Goal: Obtain resource: Obtain resource

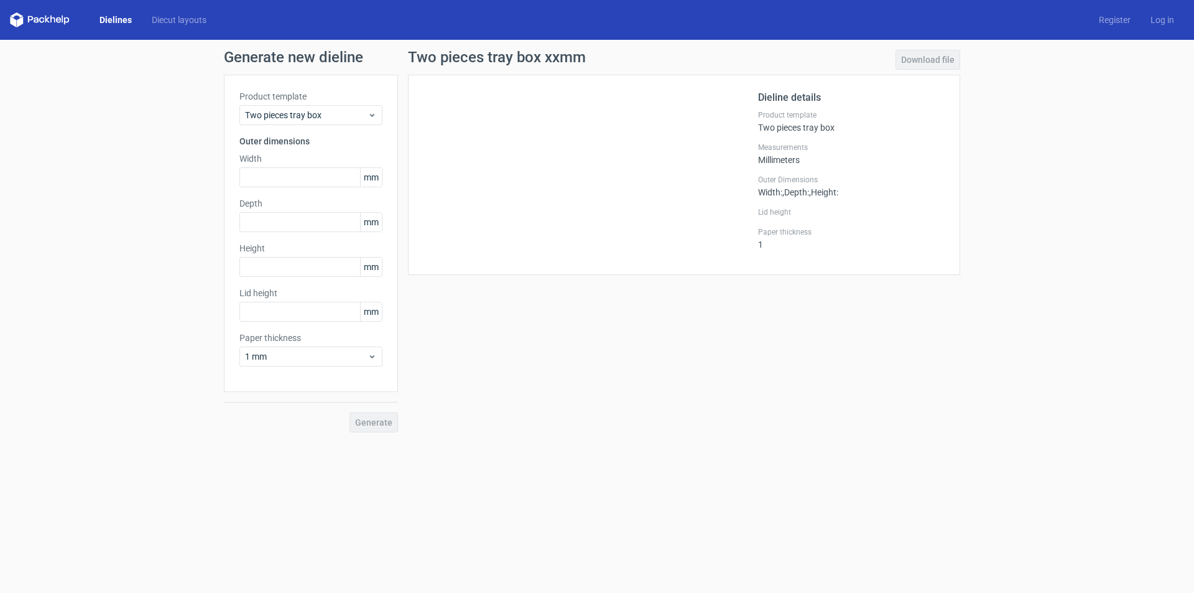
click at [142, 119] on div "Generate new dieline Product template Two pieces tray box Outer dimensions Widt…" at bounding box center [597, 241] width 1194 height 402
click at [348, 109] on span "Two pieces tray box" at bounding box center [306, 115] width 122 height 12
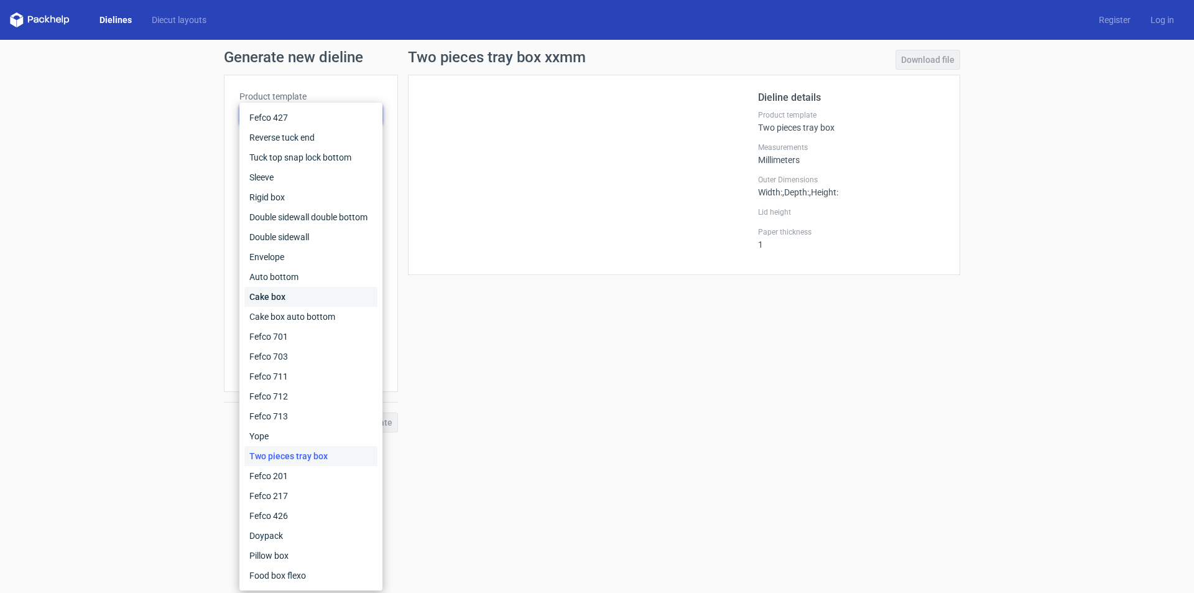
click at [336, 291] on div "Cake box" at bounding box center [310, 297] width 133 height 20
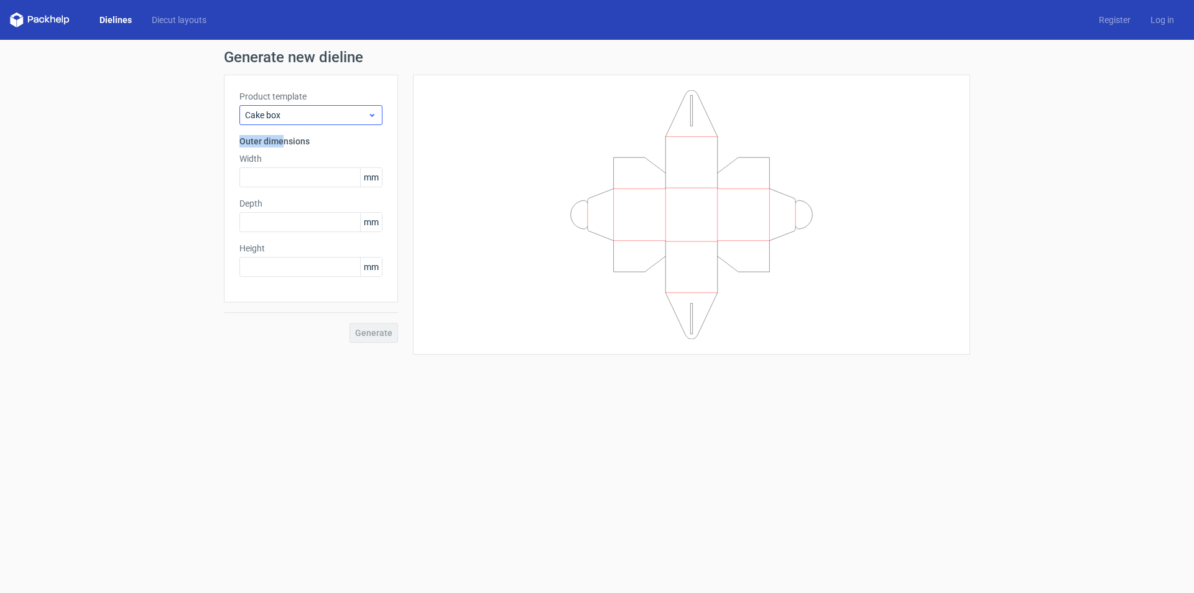
drag, startPoint x: 282, startPoint y: 125, endPoint x: 285, endPoint y: 115, distance: 10.4
click at [285, 115] on div "Product template Cake box Outer dimensions Width mm Depth mm Height mm" at bounding box center [311, 189] width 174 height 228
click at [285, 115] on span "Cake box" at bounding box center [306, 115] width 122 height 12
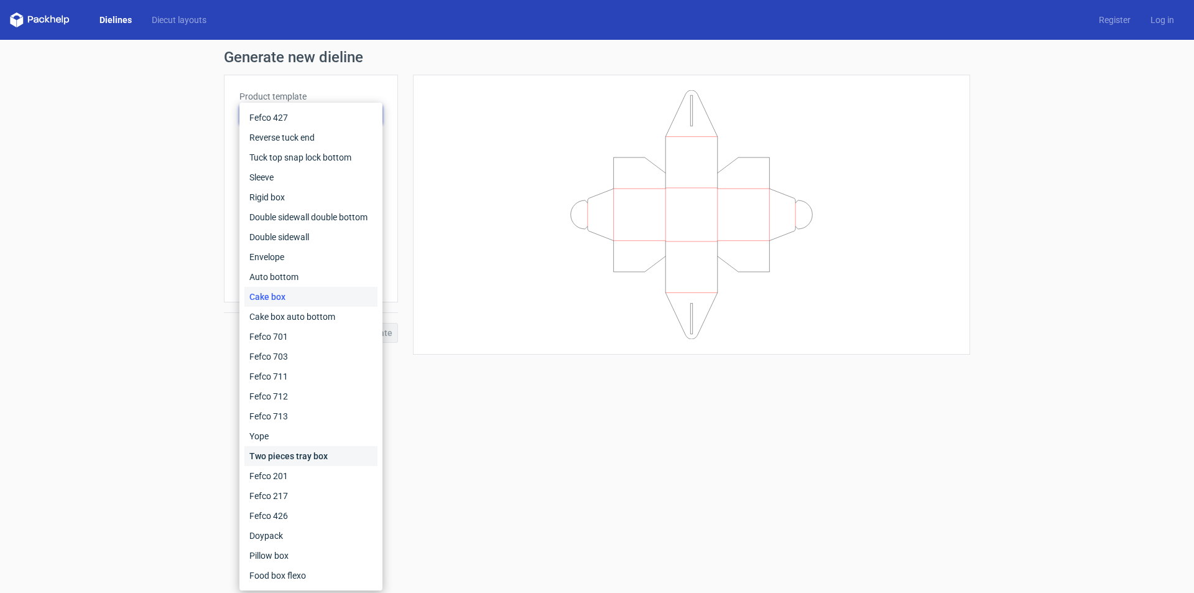
click at [309, 458] on div "Two pieces tray box" at bounding box center [310, 456] width 133 height 20
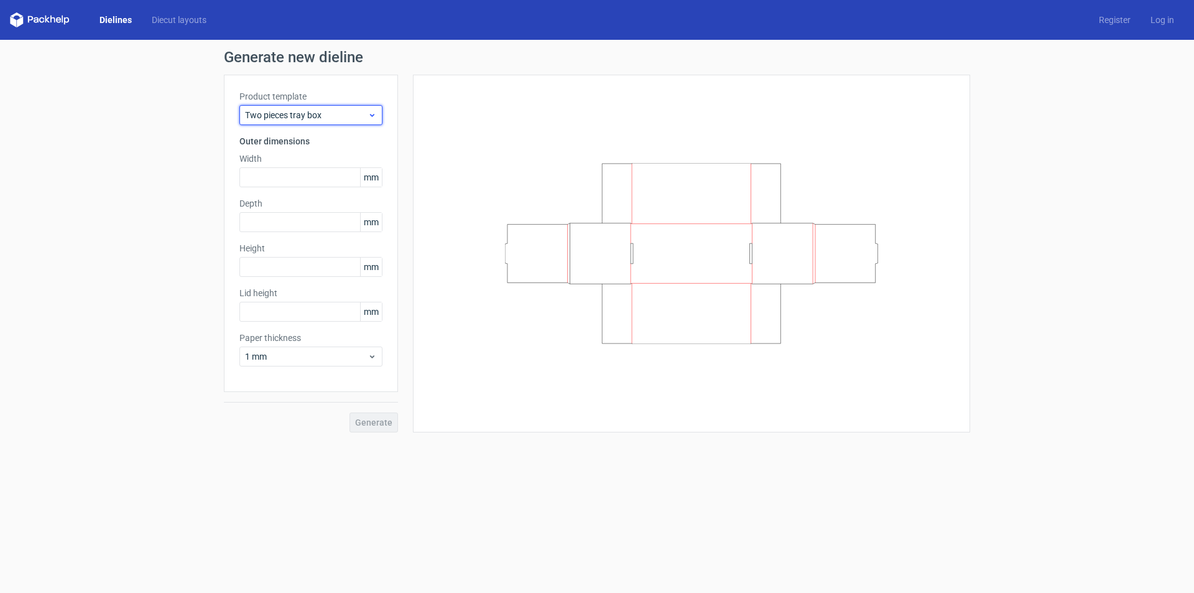
click at [347, 111] on span "Two pieces tray box" at bounding box center [306, 115] width 122 height 12
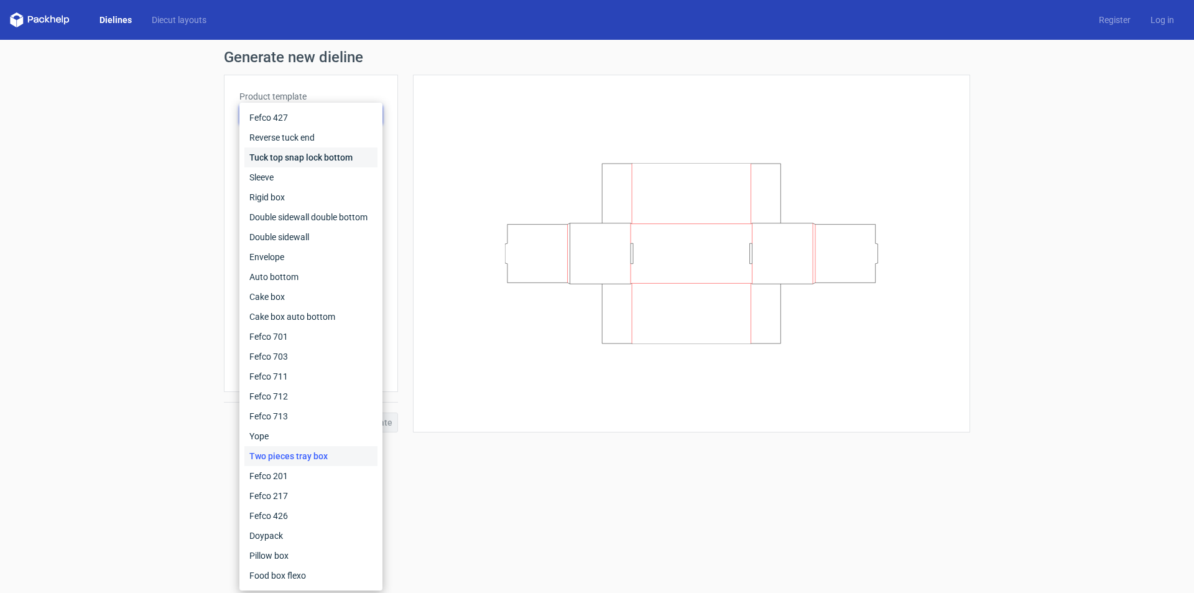
click at [332, 159] on div "Tuck top snap lock bottom" at bounding box center [310, 157] width 133 height 20
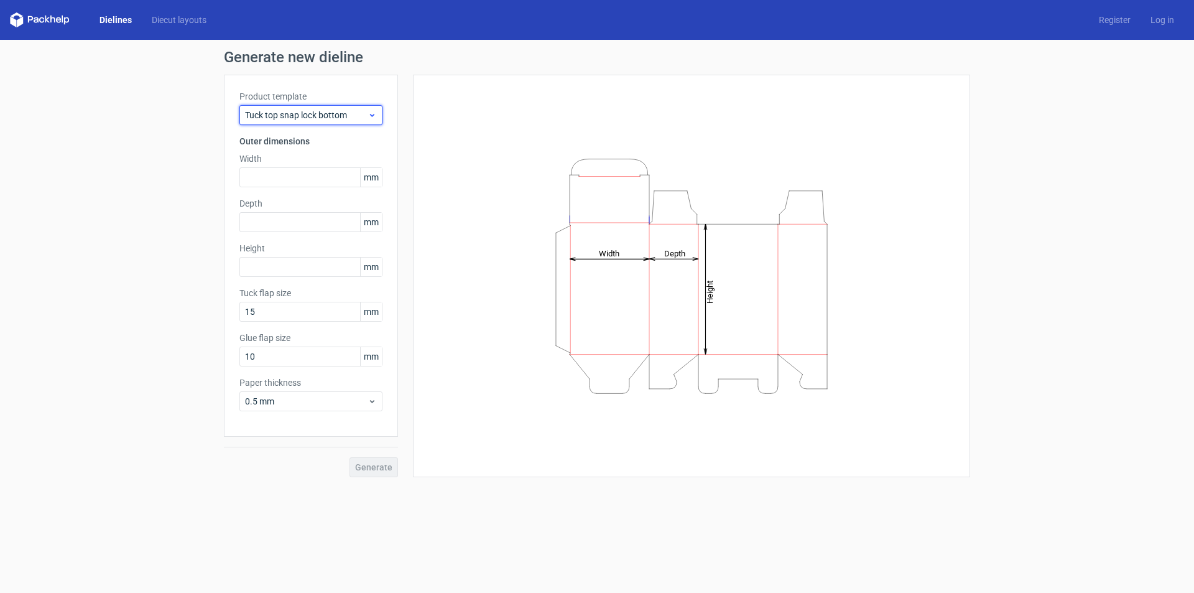
click at [352, 114] on span "Tuck top snap lock bottom" at bounding box center [306, 115] width 122 height 12
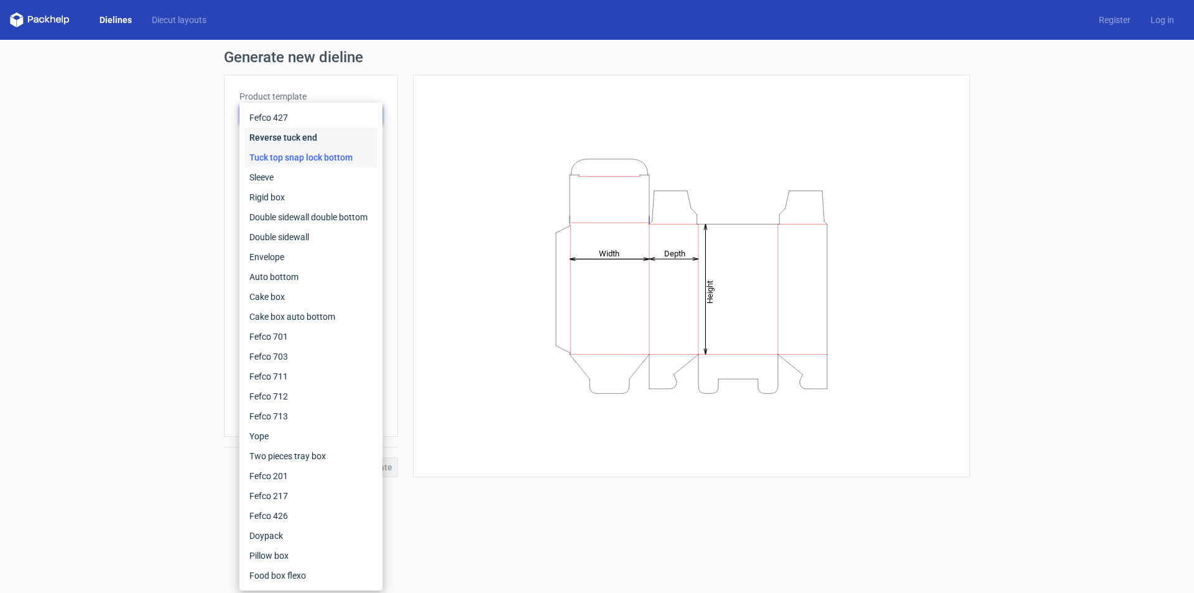
click at [339, 143] on div "Reverse tuck end" at bounding box center [310, 137] width 133 height 20
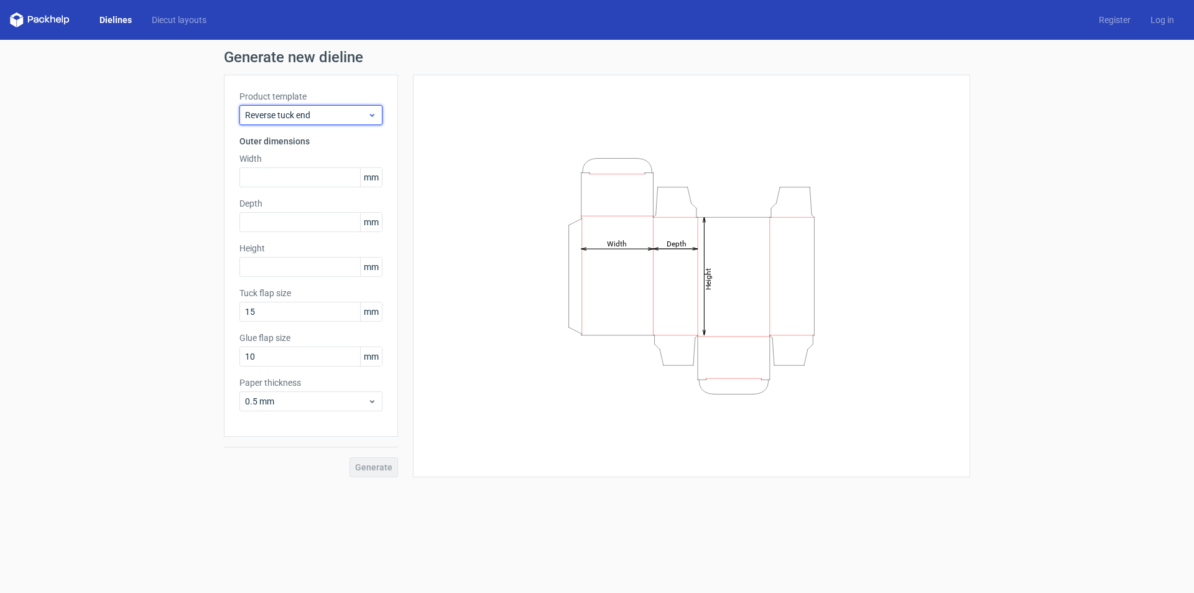
click at [349, 113] on span "Reverse tuck end" at bounding box center [306, 115] width 122 height 12
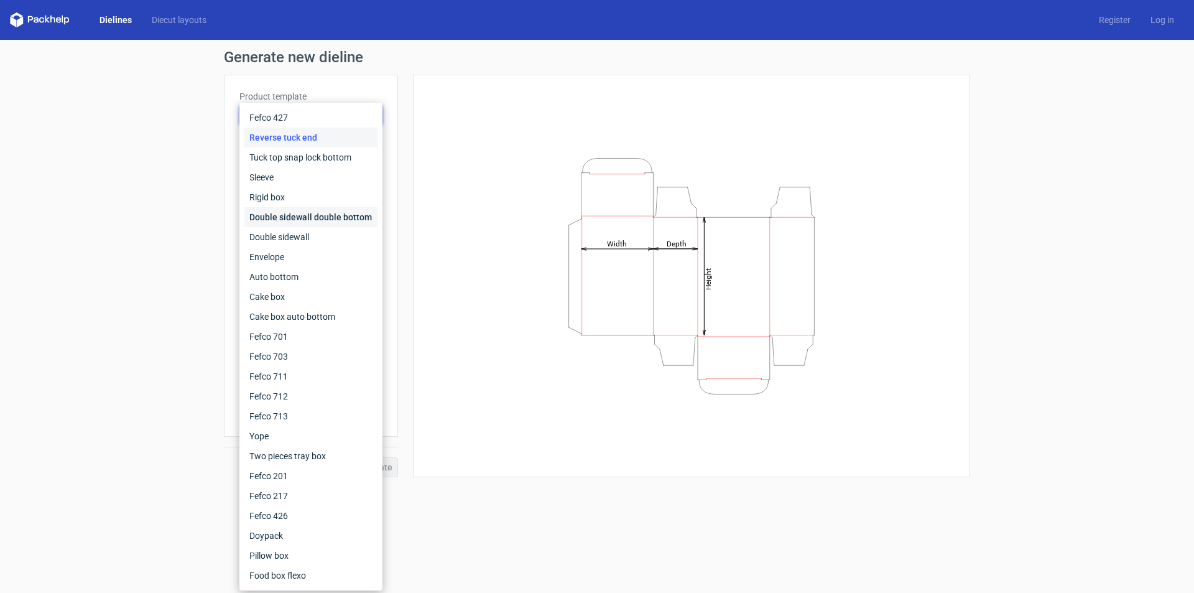
click at [330, 213] on div "Double sidewall double bottom" at bounding box center [310, 217] width 133 height 20
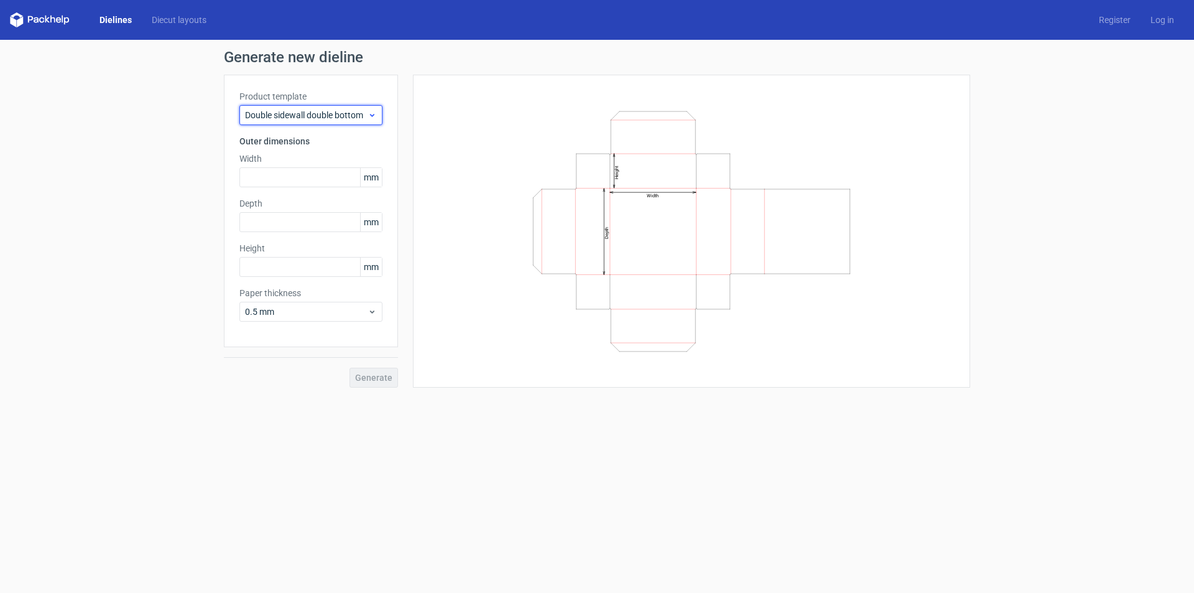
click at [355, 112] on span "Double sidewall double bottom" at bounding box center [306, 115] width 122 height 12
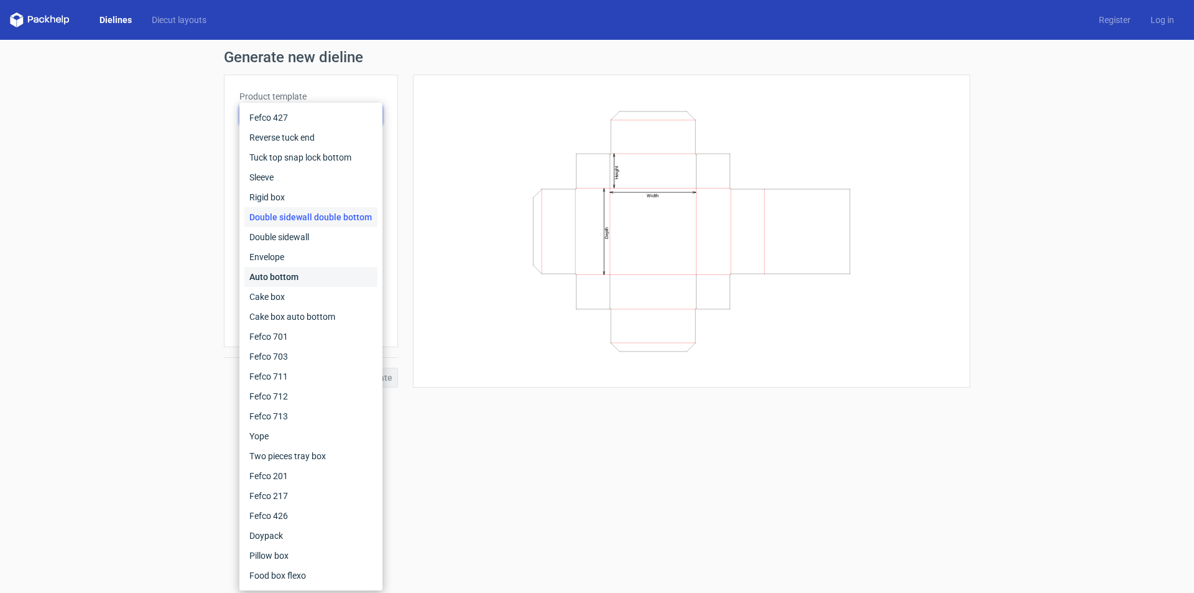
click at [305, 270] on div "Auto bottom" at bounding box center [310, 277] width 133 height 20
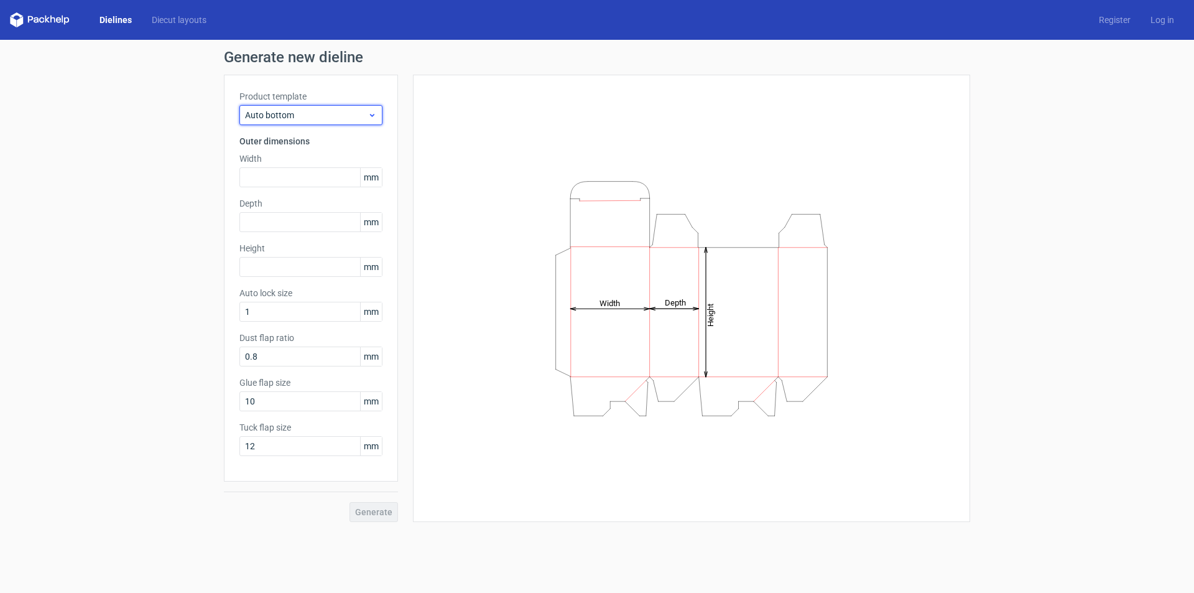
click at [331, 118] on span "Auto bottom" at bounding box center [306, 115] width 122 height 12
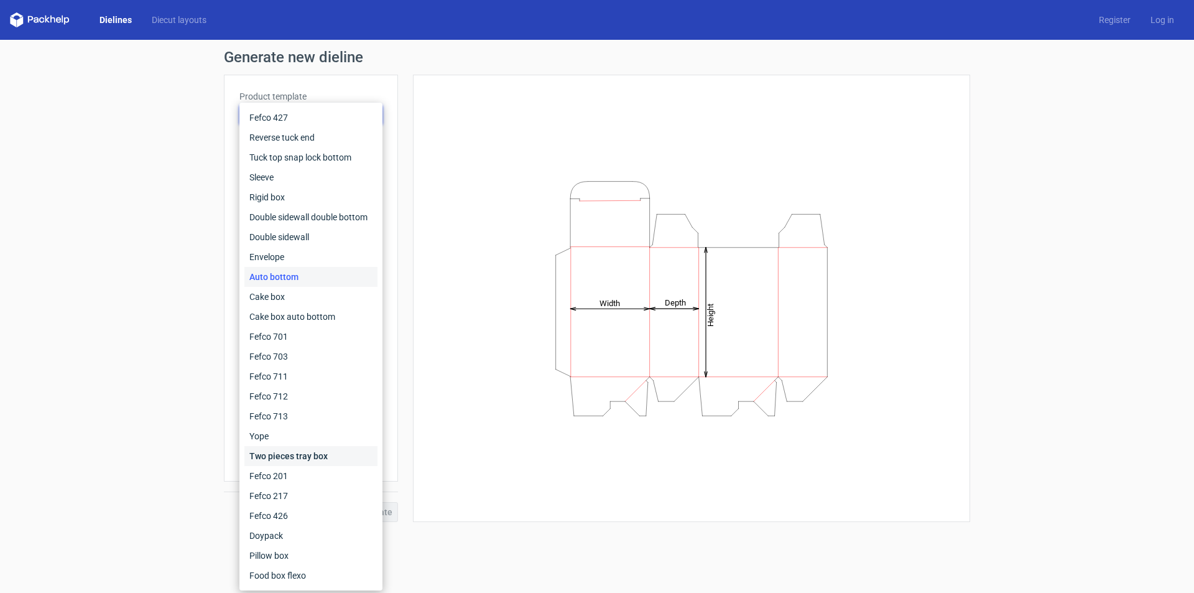
click at [317, 461] on div "Two pieces tray box" at bounding box center [310, 456] width 133 height 20
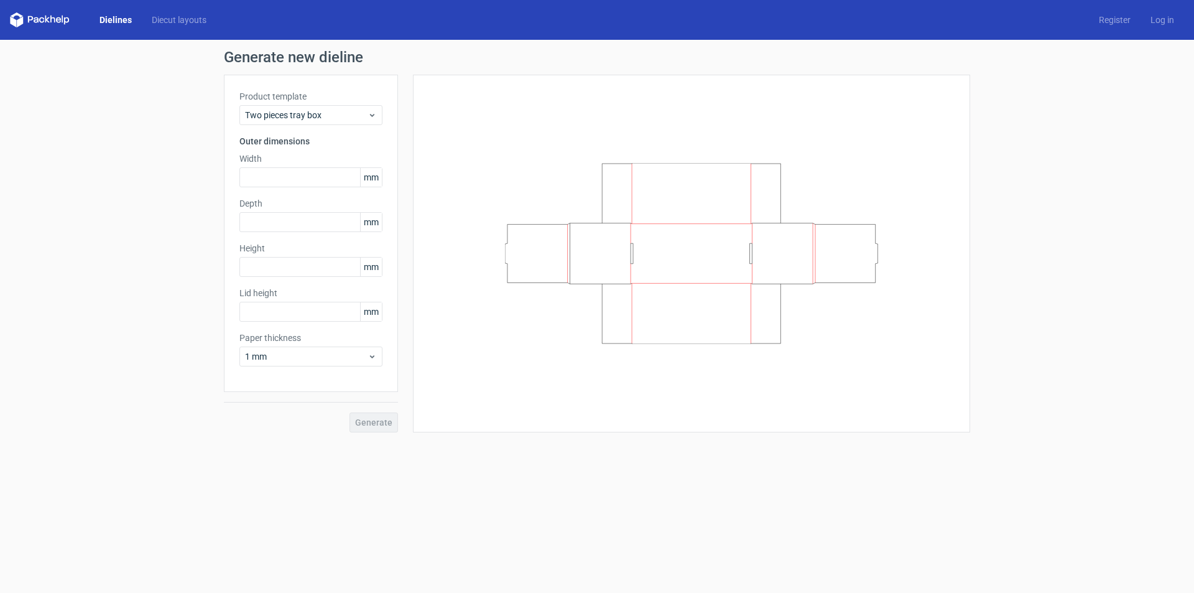
click at [178, 144] on div "Generate new dieline Product template Two pieces tray box Outer dimensions Widt…" at bounding box center [597, 241] width 1194 height 402
